Goal: Information Seeking & Learning: Learn about a topic

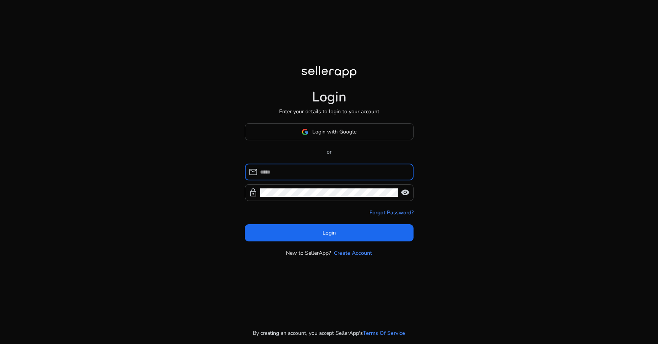
click at [288, 173] on input at bounding box center [333, 172] width 147 height 8
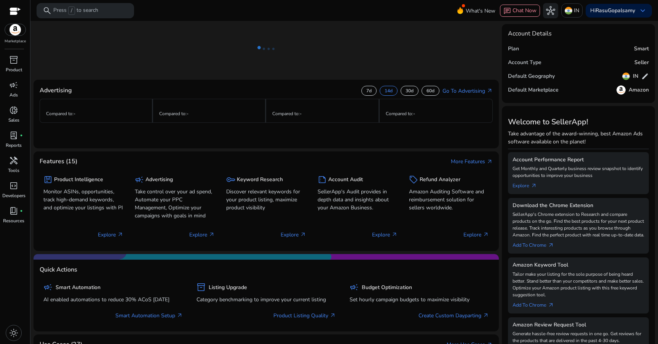
click at [24, 331] on div "light_mode" at bounding box center [13, 333] width 27 height 22
click at [19, 332] on div "light_mode" at bounding box center [14, 333] width 16 height 16
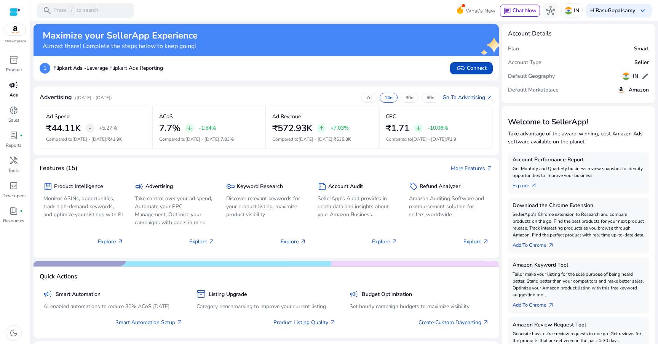
click at [16, 83] on span "campaign" at bounding box center [13, 84] width 9 height 9
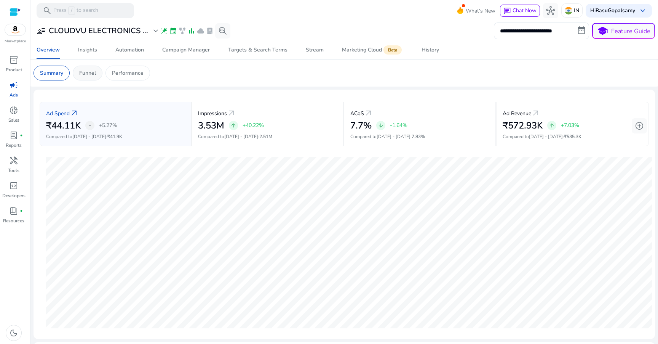
click at [82, 70] on p "Funnel" at bounding box center [87, 73] width 17 height 8
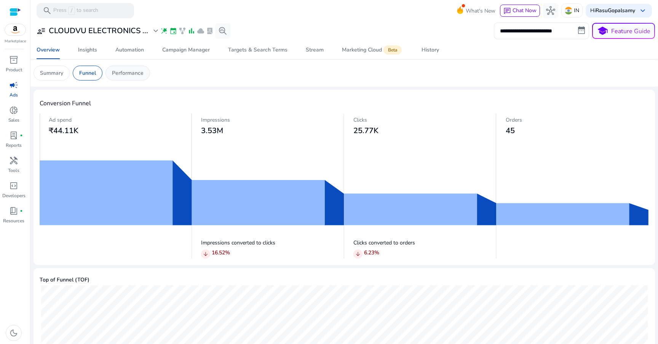
click at [135, 71] on p "Performance" at bounding box center [128, 73] width 32 height 8
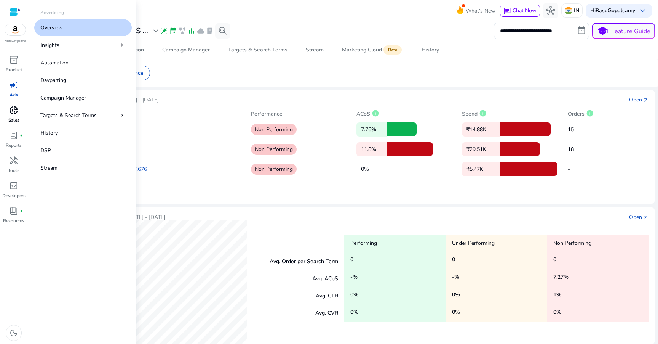
click at [12, 115] on span "donut_small" at bounding box center [13, 110] width 9 height 9
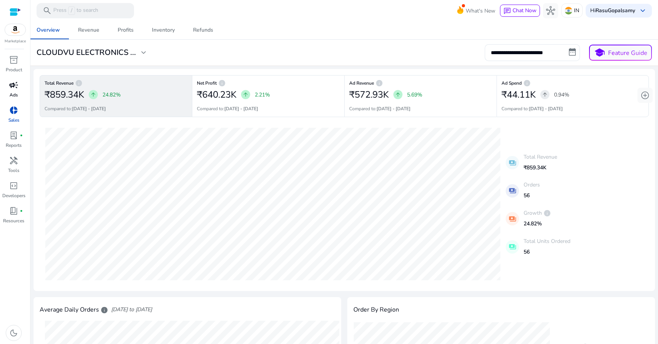
click at [15, 87] on span "campaign" at bounding box center [13, 84] width 9 height 9
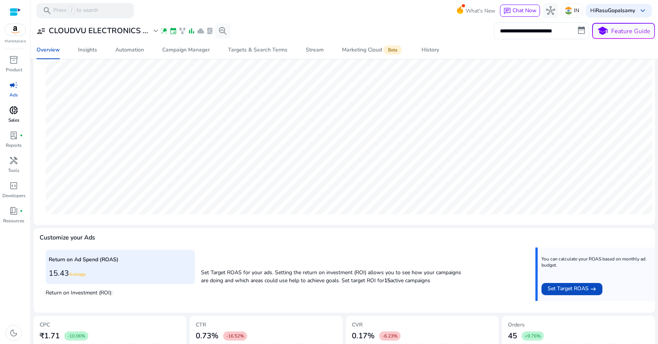
scroll to position [98, 0]
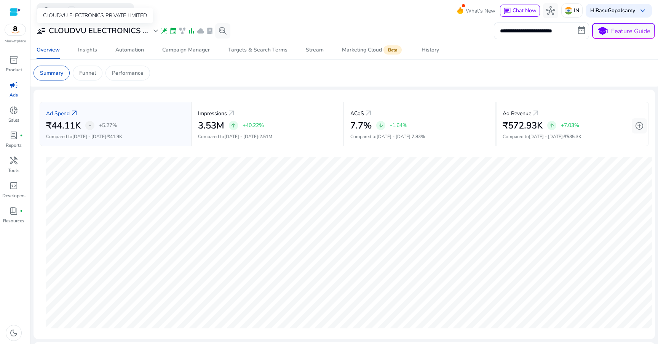
scroll to position [98, 0]
